Goal: Complete application form: Complete application form

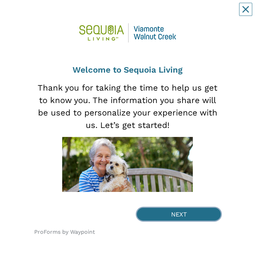
click at [185, 13] on button "NEXT" at bounding box center [179, 214] width 84 height 13
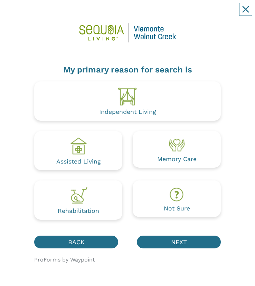
click at [83, 13] on img at bounding box center [78, 146] width 19 height 19
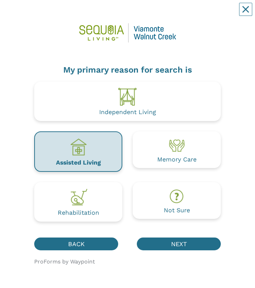
click at [86, 13] on img at bounding box center [78, 146] width 19 height 19
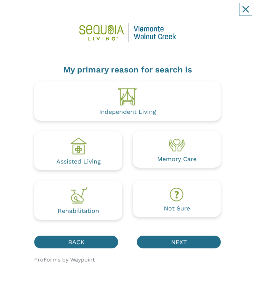
click at [87, 13] on img at bounding box center [78, 146] width 19 height 19
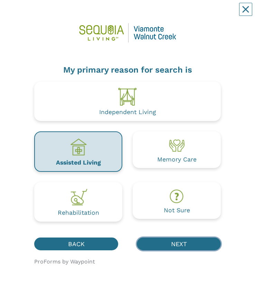
click at [184, 13] on button "NEXT" at bounding box center [179, 243] width 84 height 13
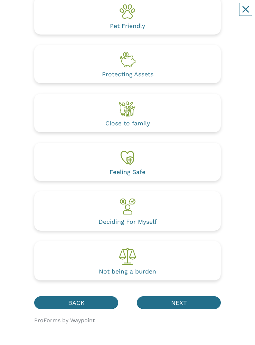
scroll to position [565, 0]
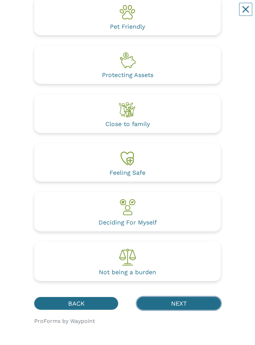
click at [178, 13] on button "NEXT" at bounding box center [179, 303] width 84 height 13
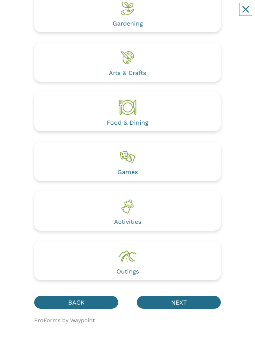
scroll to position [386, 0]
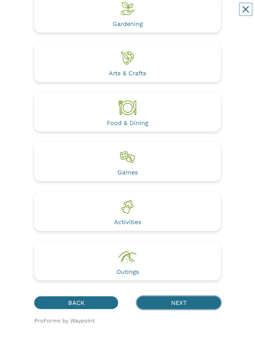
click at [177, 13] on button "NEXT" at bounding box center [179, 302] width 84 height 13
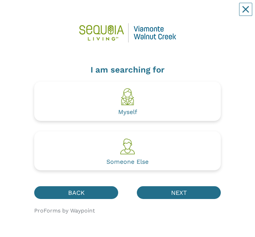
click at [130, 13] on img at bounding box center [127, 96] width 19 height 19
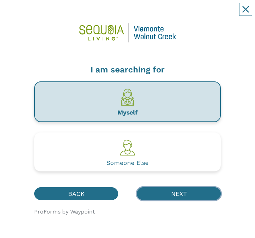
click at [194, 13] on button "NEXT" at bounding box center [179, 193] width 84 height 13
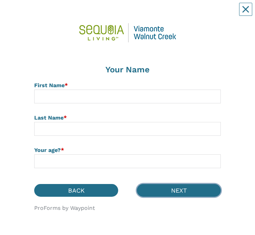
click at [183, 13] on button "NEXT" at bounding box center [179, 190] width 84 height 13
